Goal: Find specific fact: Find specific fact

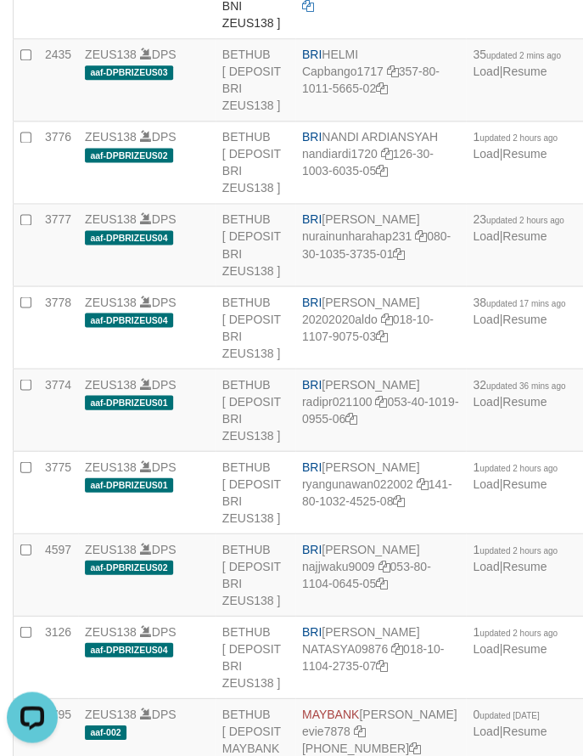
scroll to position [1189, 0]
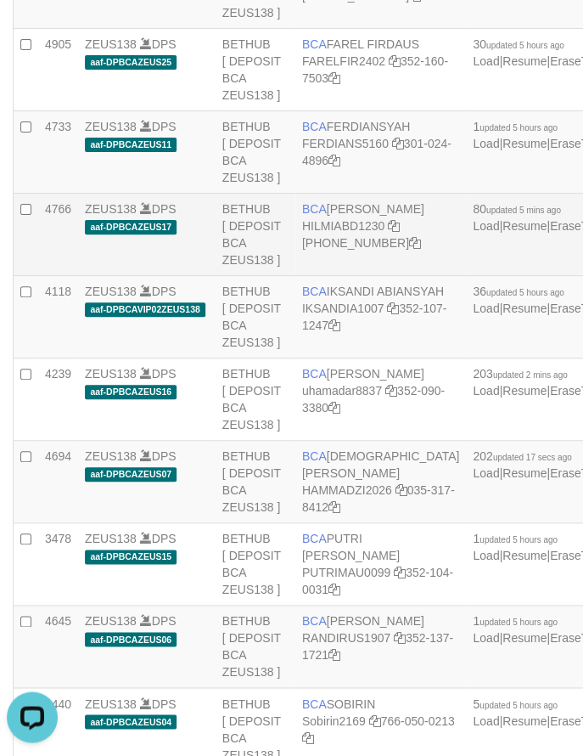
click at [341, 276] on td "BCA HILMI ABDILLAH HILMIABD1230 749-521-4257" at bounding box center [380, 235] width 171 height 82
copy td "BCA HILMI ABDILLAH"
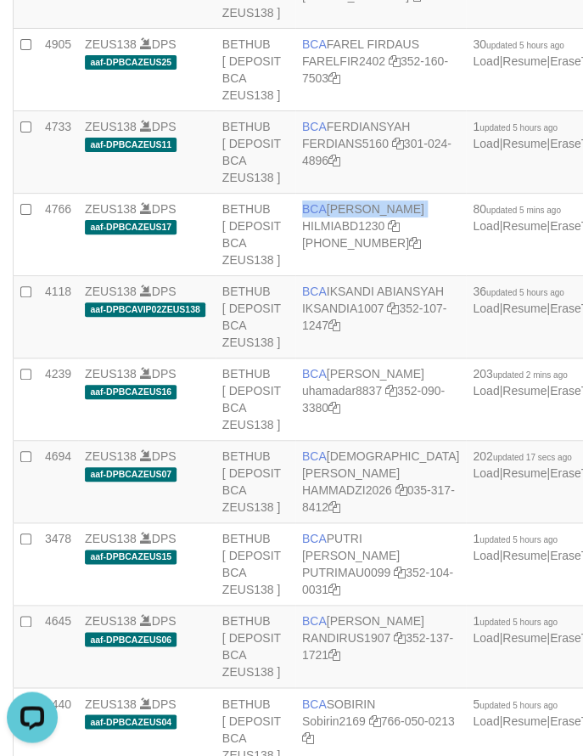
scroll to position [1189, 117]
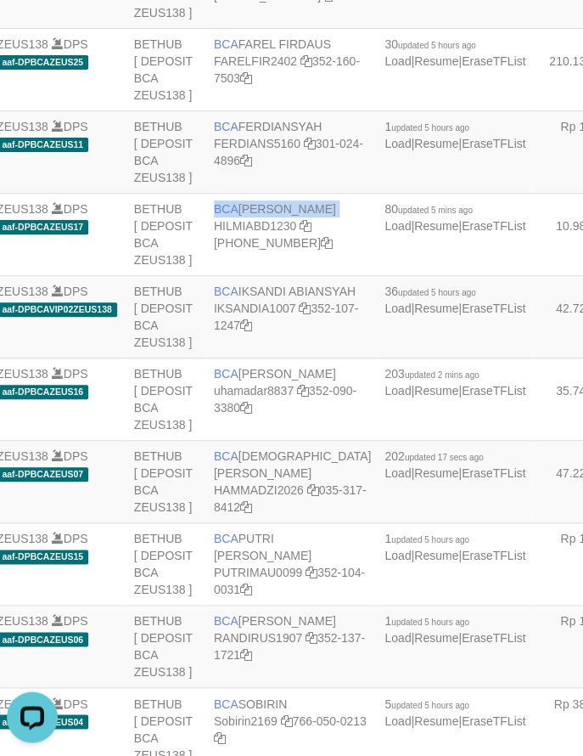
drag, startPoint x: 498, startPoint y: 435, endPoint x: 594, endPoint y: 423, distance: 97.5
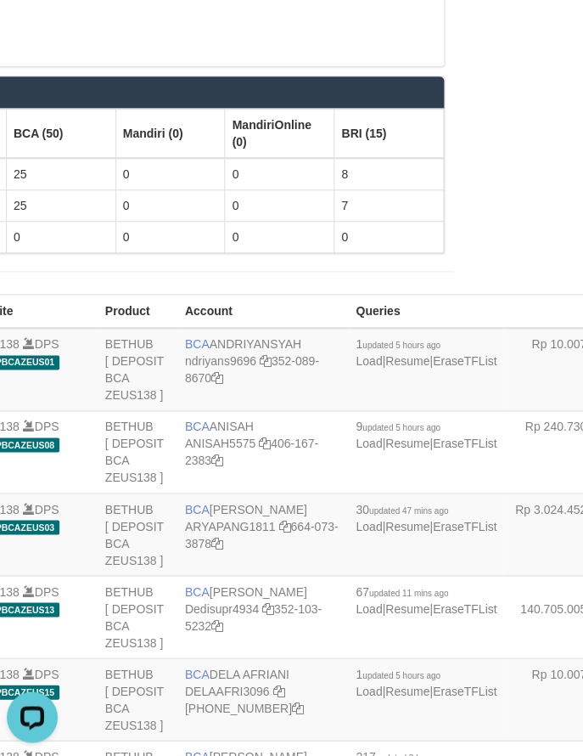
scroll to position [3370, 117]
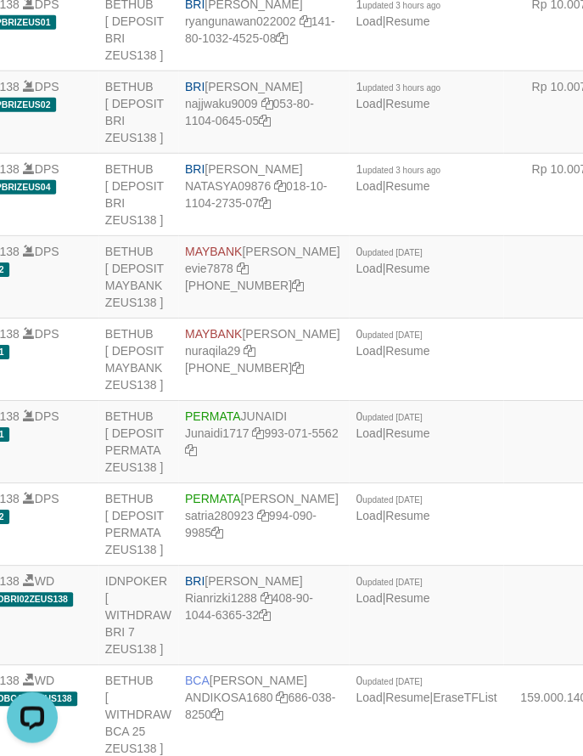
copy td "BRI REYNALDI ADI PRATAMA"
